Goal: Go to known website: Access a specific website the user already knows

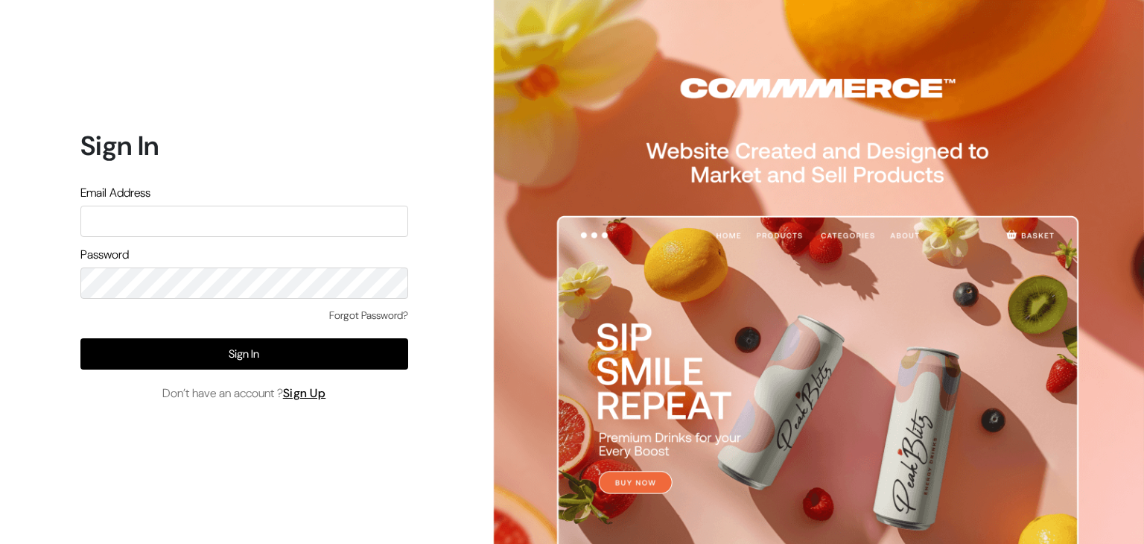
click at [164, 223] on input "text" at bounding box center [244, 221] width 328 height 31
type input "rahulk@outdoinc.com"
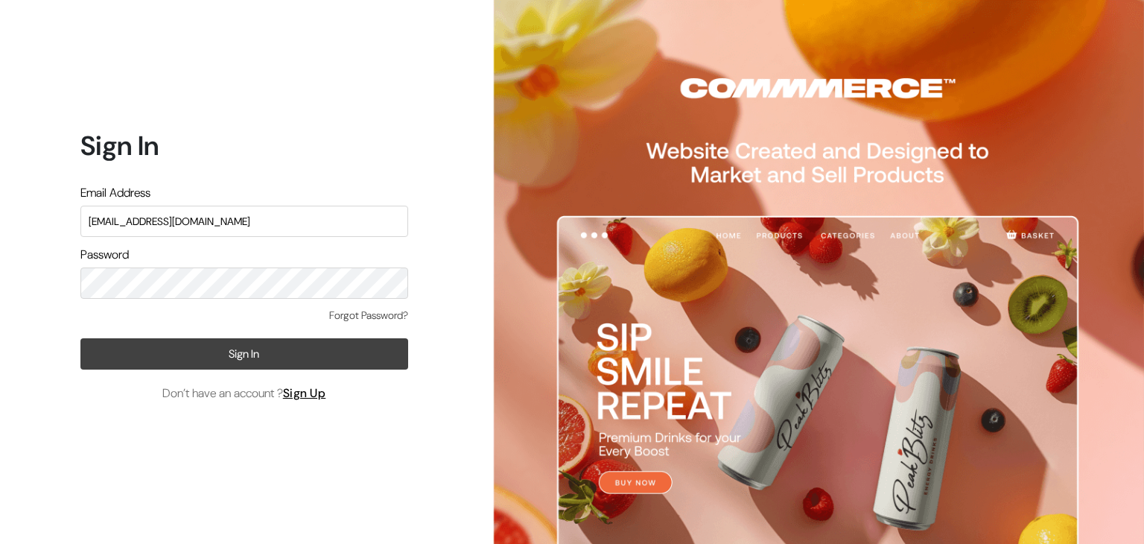
click at [123, 352] on button "Sign In" at bounding box center [244, 353] width 328 height 31
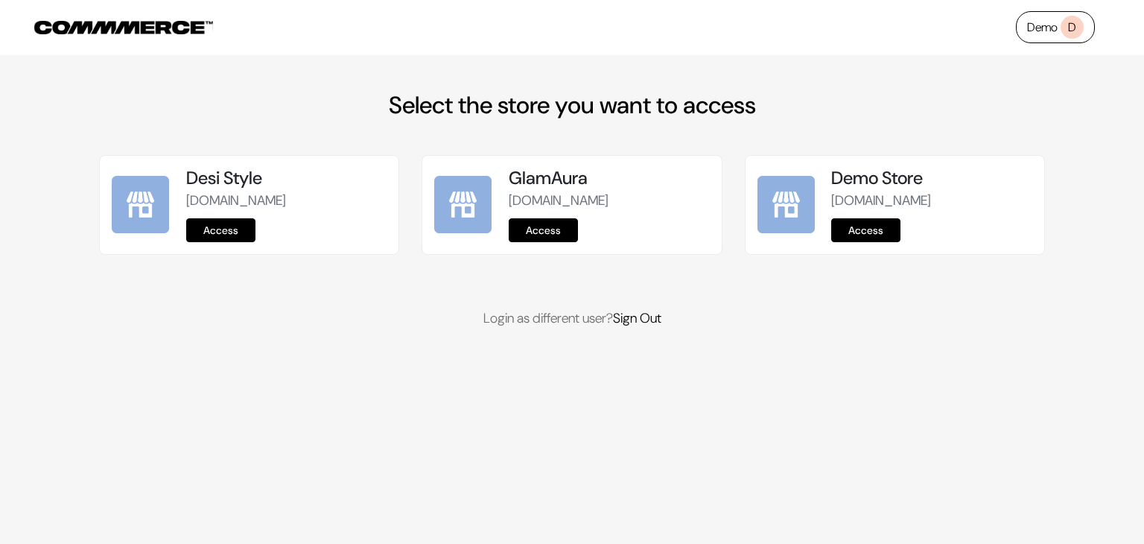
click at [878, 242] on link "Access" at bounding box center [865, 230] width 69 height 24
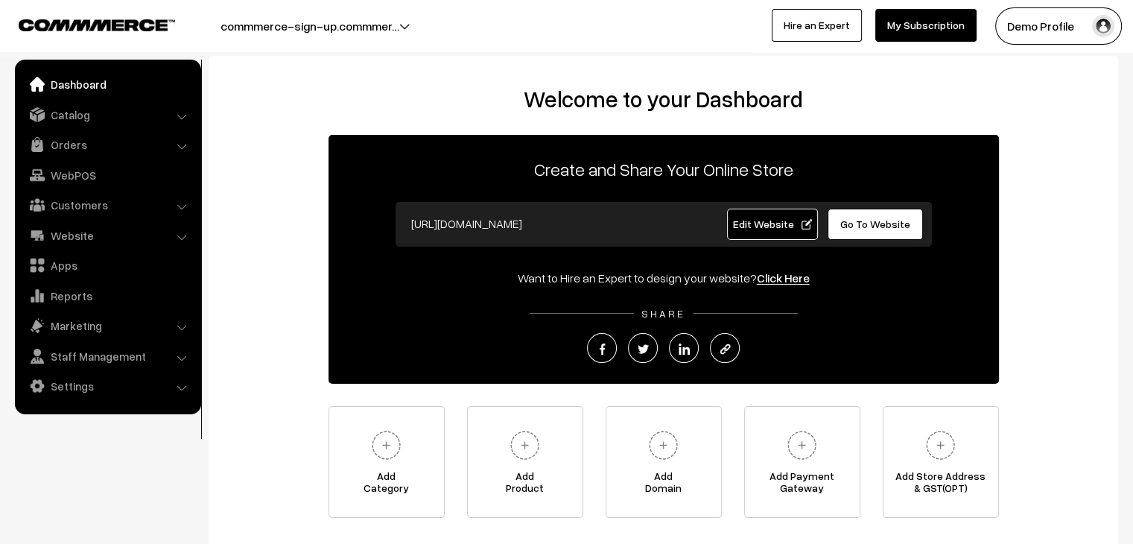
click at [764, 229] on span "Edit Website" at bounding box center [772, 223] width 80 height 13
